Goal: Information Seeking & Learning: Learn about a topic

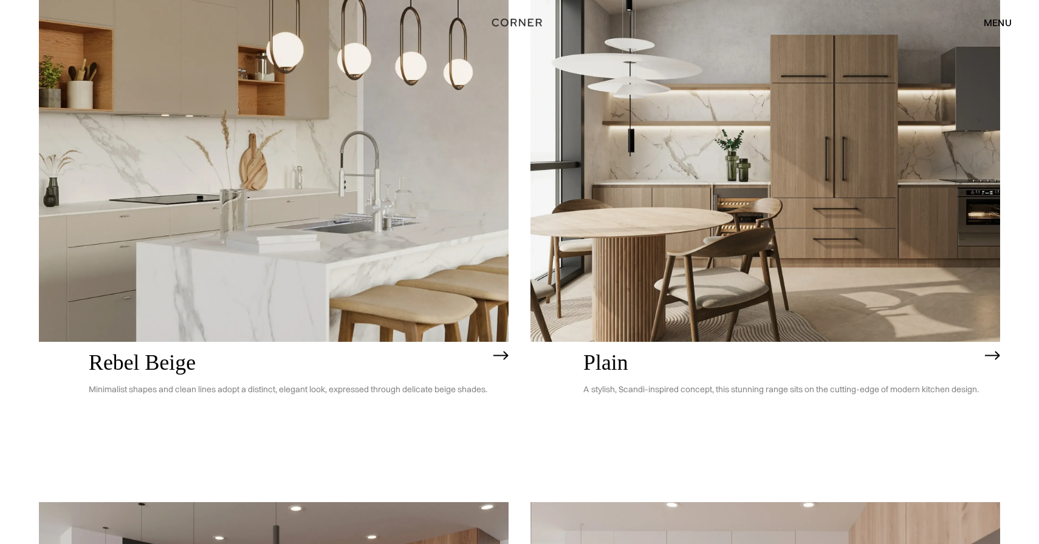
scroll to position [2969, 0]
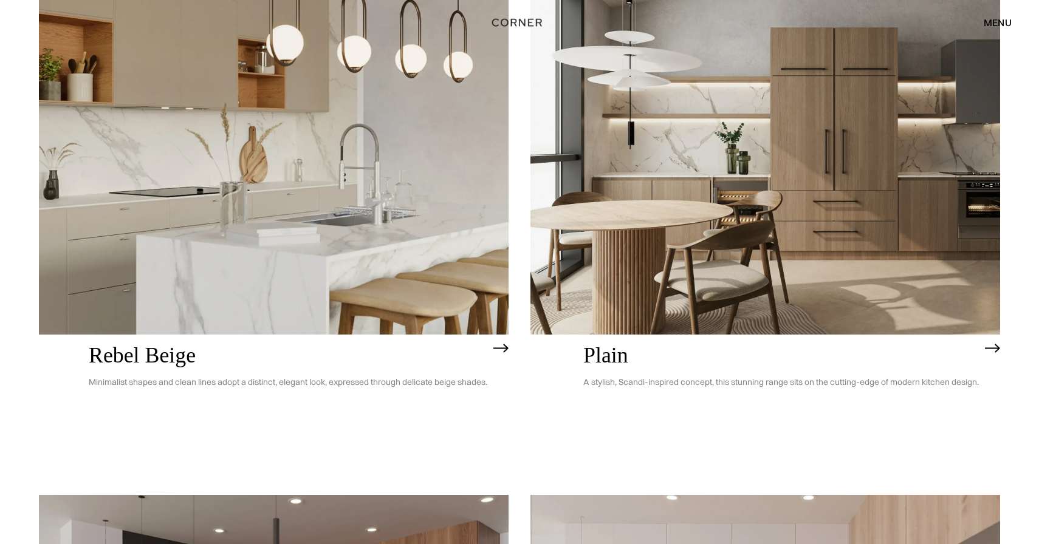
click at [767, 217] on img at bounding box center [764, 146] width 469 height 375
